Goal: Information Seeking & Learning: Find specific fact

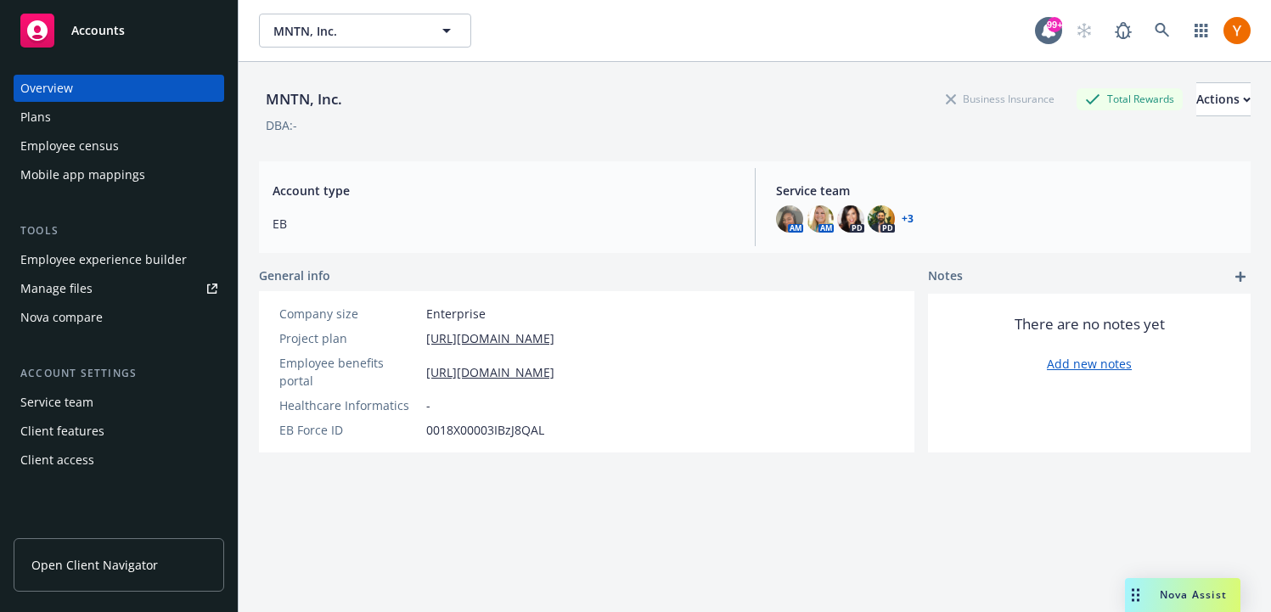
click at [137, 149] on div "Employee census" at bounding box center [118, 145] width 197 height 27
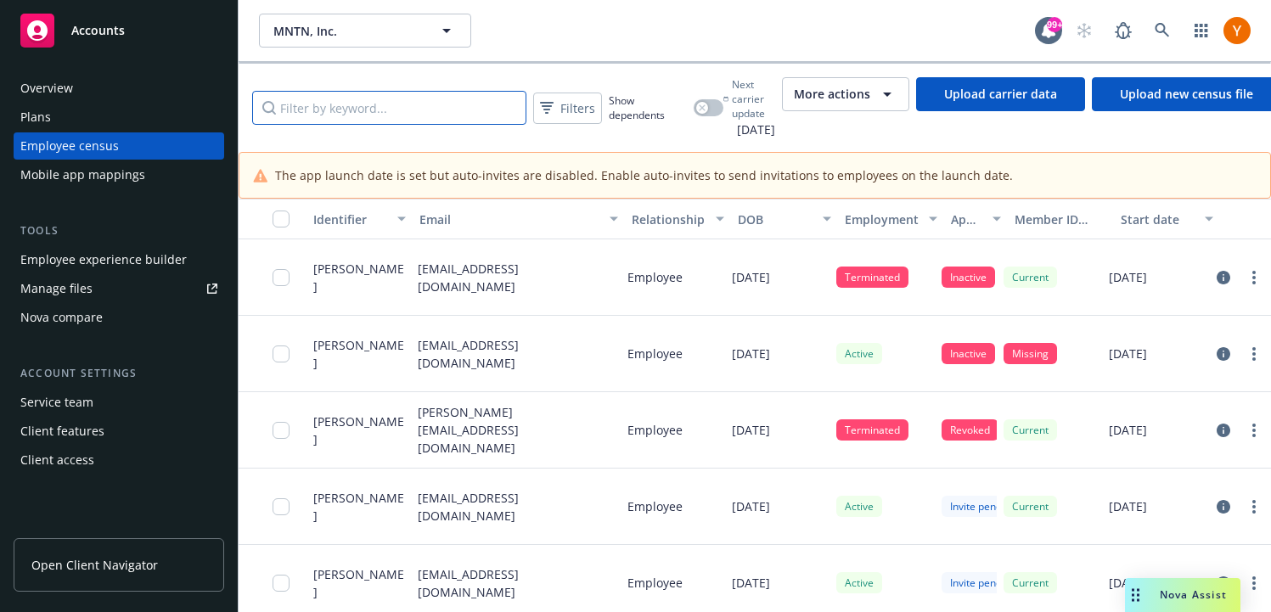
click at [454, 113] on input "Filter by keyword..." at bounding box center [389, 108] width 274 height 34
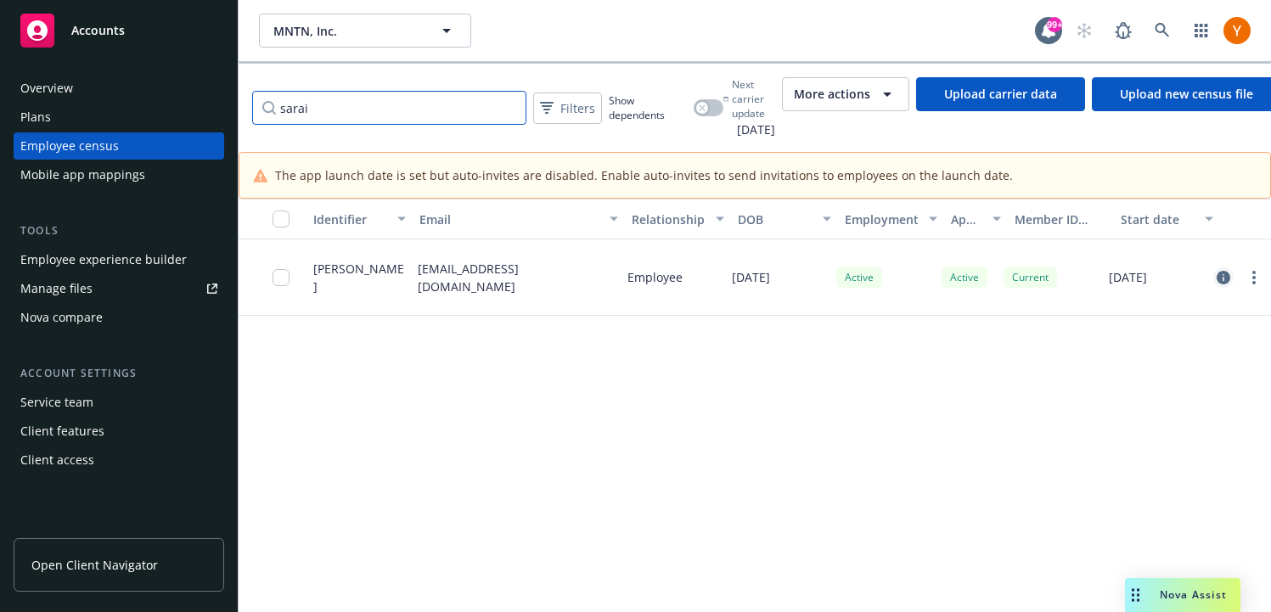
type input "sarai"
click at [1217, 271] on icon "circleInformation" at bounding box center [1223, 278] width 14 height 14
